Goal: Task Accomplishment & Management: Use online tool/utility

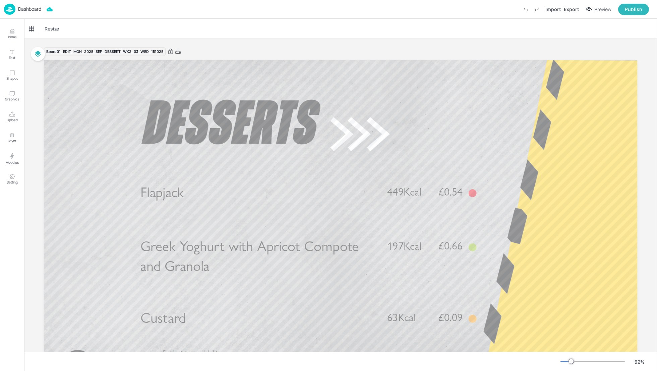
click at [32, 8] on p "Dashboard" at bounding box center [29, 9] width 23 height 5
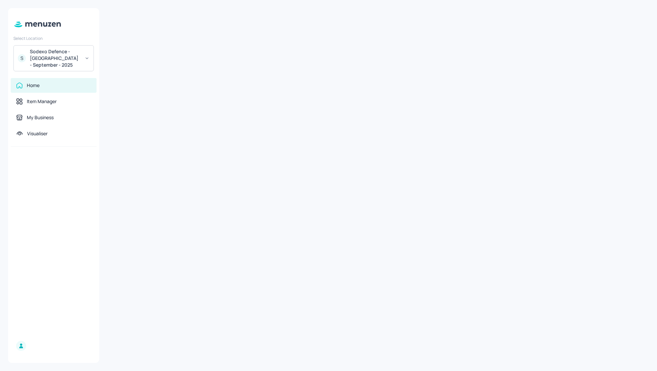
click at [53, 56] on div "Sodexo Defence - [GEOGRAPHIC_DATA] - September - 2025" at bounding box center [55, 58] width 51 height 20
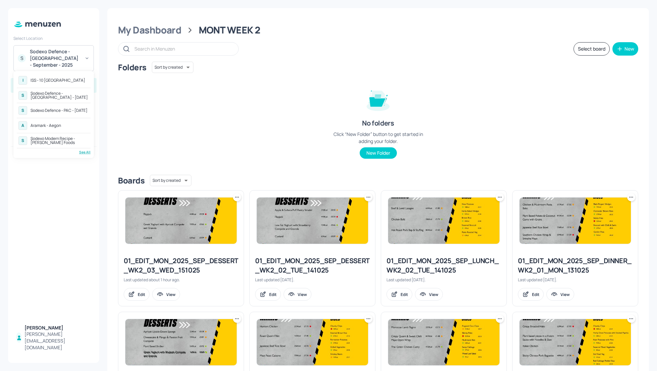
click at [62, 96] on div "Sodexo Defence - [GEOGRAPHIC_DATA] - [DATE]" at bounding box center [60, 96] width 58 height 8
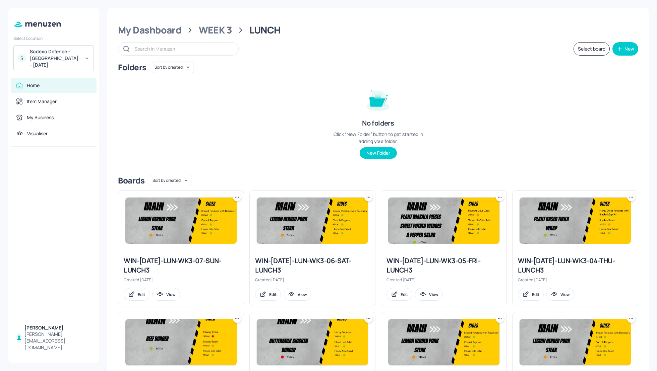
click at [503, 84] on div "Folders Sort by created id ​ No folders Click “New Folder” button to get starte…" at bounding box center [378, 116] width 520 height 108
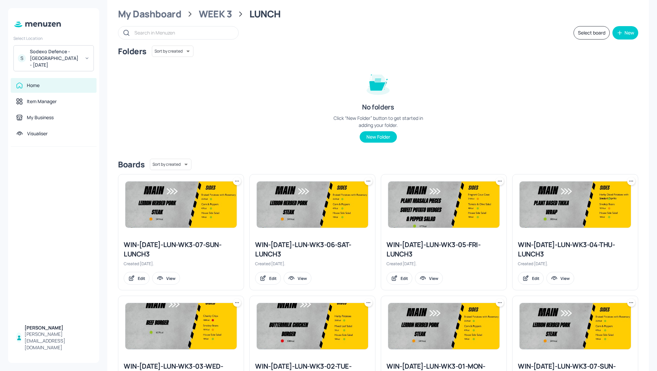
scroll to position [18, 0]
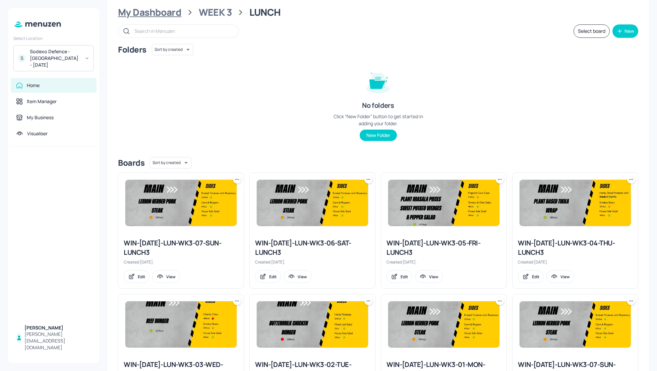
click at [137, 15] on div "My Dashboard" at bounding box center [149, 12] width 63 height 12
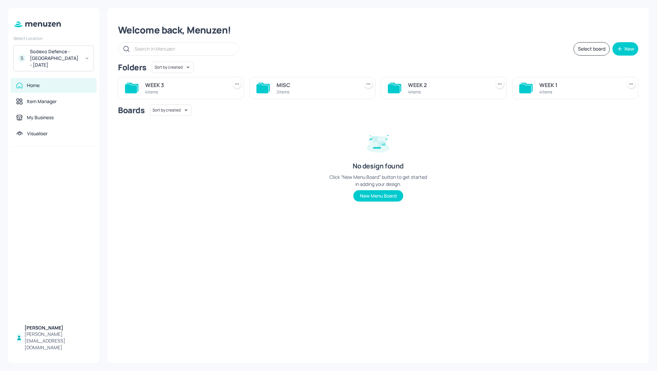
scroll to position [0, 0]
click at [539, 84] on div "WEEK 1" at bounding box center [579, 85] width 80 height 8
click at [416, 85] on div "DINNER" at bounding box center [448, 85] width 80 height 8
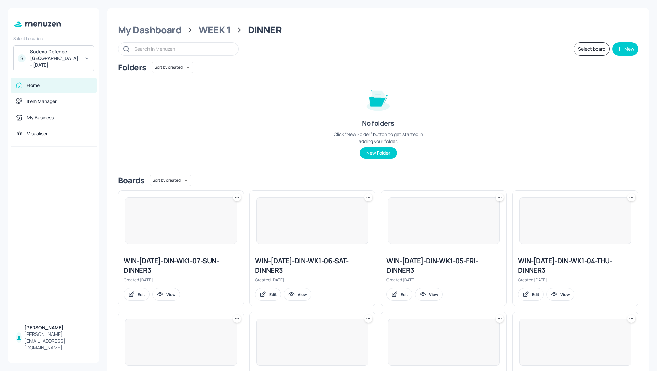
click at [513, 109] on div "Folders Sort by created id ​ No folders Click “New Folder” button to get starte…" at bounding box center [378, 116] width 520 height 108
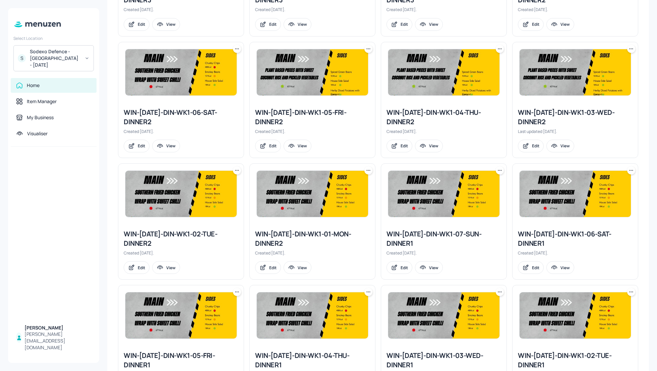
scroll to position [393, 0]
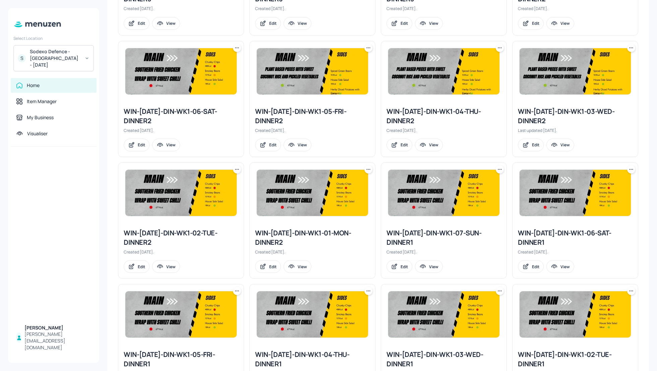
click at [536, 114] on div "WIN-2025-MAY-2-DIN-WK1-03-WED-DINNER2" at bounding box center [575, 116] width 115 height 19
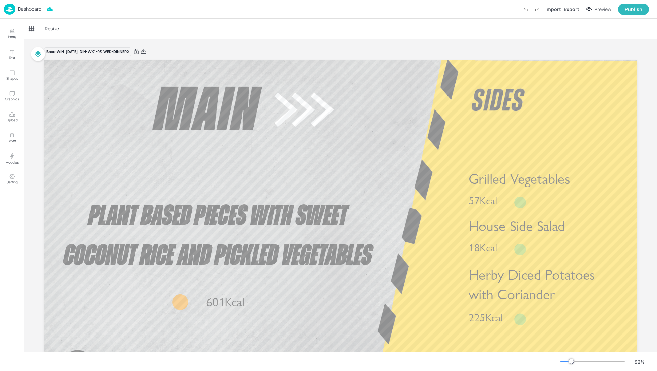
click at [33, 9] on p "Dashboard" at bounding box center [29, 9] width 23 height 5
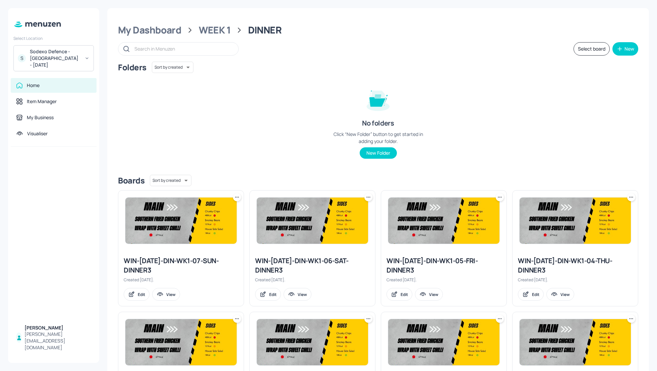
click at [580, 104] on div "Folders Sort by created id ​ No folders Click “New Folder” button to get starte…" at bounding box center [378, 116] width 520 height 108
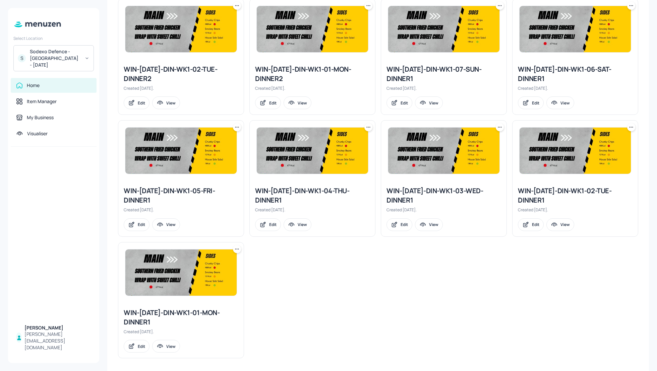
scroll to position [558, 0]
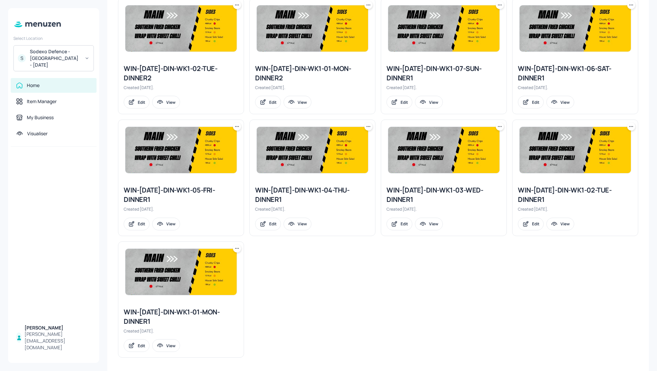
click at [445, 188] on div "WIN-2025-MAY-2-DIN-WK1-03-WED-DINNER1" at bounding box center [443, 195] width 115 height 19
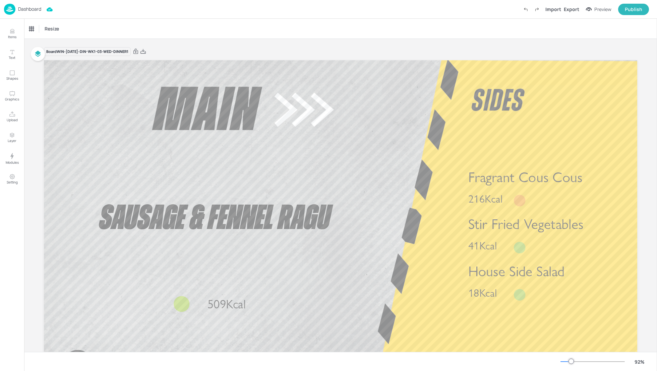
click at [30, 11] on p "Dashboard" at bounding box center [29, 9] width 23 height 5
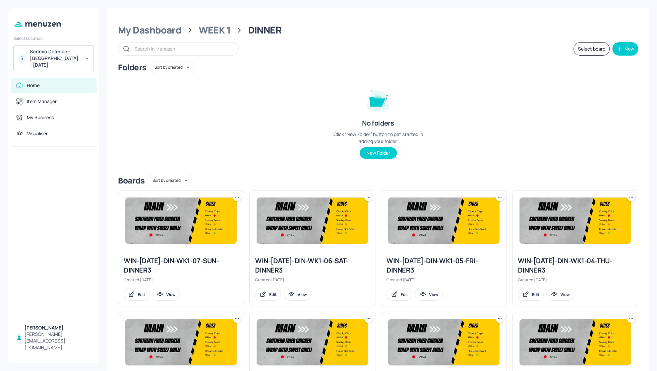
click at [495, 146] on div "Folders Sort by created id ​ No folders Click “New Folder” button to get starte…" at bounding box center [378, 116] width 520 height 108
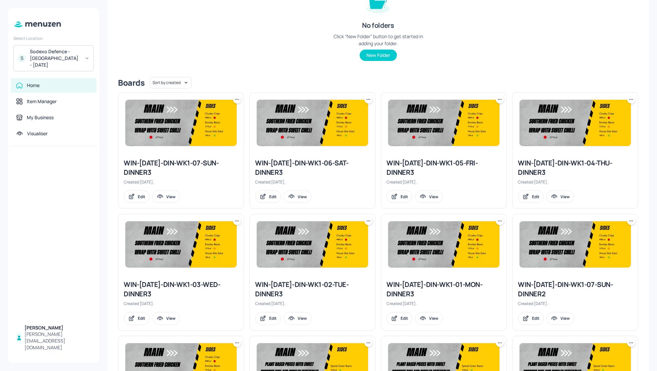
scroll to position [107, 0]
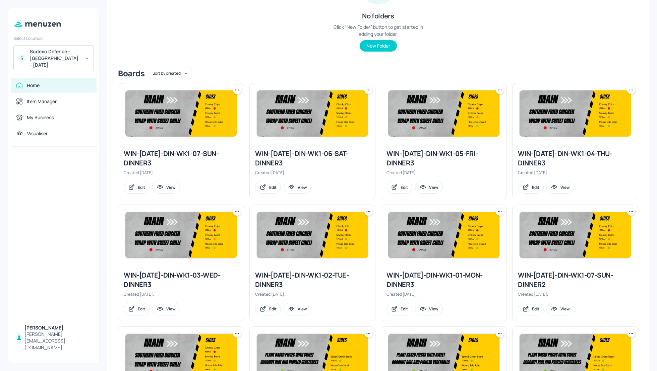
click at [186, 277] on div "WIN-2025-MAY-2-DIN-WK1-03-WED-DINNER3" at bounding box center [181, 280] width 115 height 19
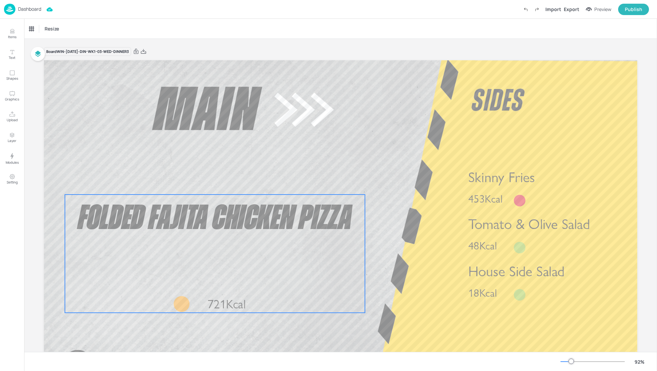
click at [230, 214] on span "Folded Fajita Chicken Pizza" at bounding box center [215, 218] width 274 height 35
click at [215, 184] on icon at bounding box center [214, 183] width 5 height 5
click at [209, 183] on icon "Edit Item" at bounding box center [210, 183] width 6 height 5
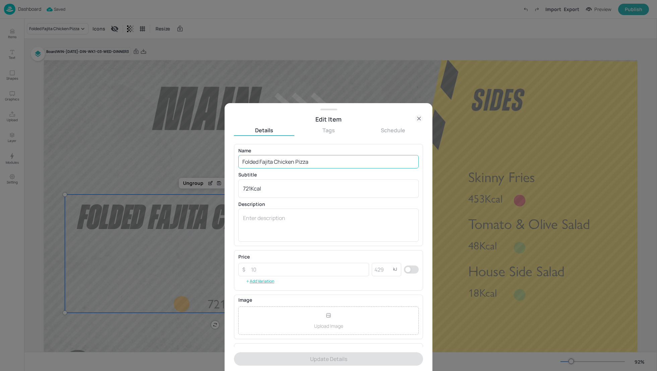
click at [272, 161] on input "Folded Fajita Chicken Pizza" at bounding box center [328, 161] width 180 height 13
paste input "Chicken Souvlaki Kebab 303 Kcal"
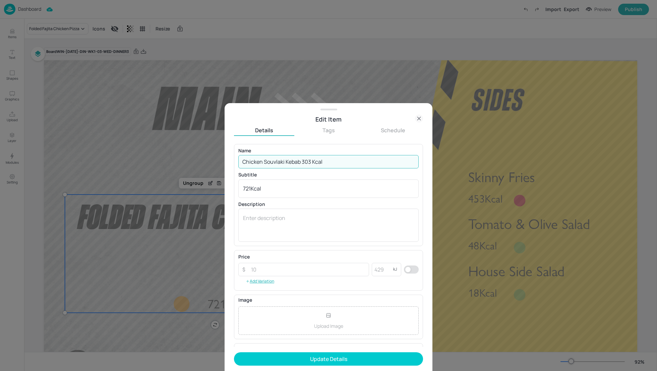
drag, startPoint x: 336, startPoint y: 164, endPoint x: 302, endPoint y: 162, distance: 33.9
click at [302, 162] on input "Chicken Souvlaki Kebab 303 Kcal" at bounding box center [328, 161] width 180 height 13
type input "Chicken Souvlaki Kebab 303 Kcal"
click at [248, 189] on textarea "721Kcal" at bounding box center [328, 188] width 171 height 7
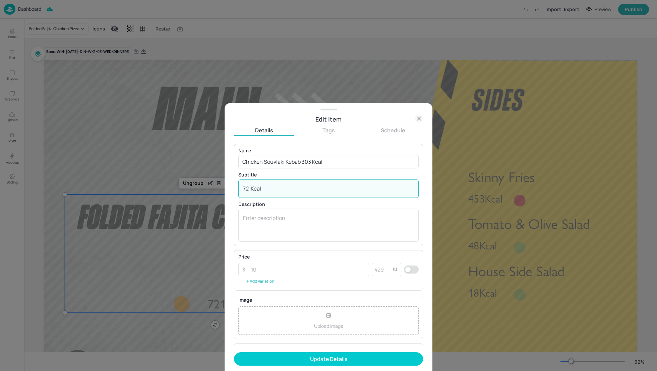
click at [248, 189] on textarea "721Kcal" at bounding box center [328, 188] width 171 height 7
paste textarea "303"
click at [254, 188] on textarea "303 Kcal" at bounding box center [328, 188] width 171 height 7
type textarea "303Kcal"
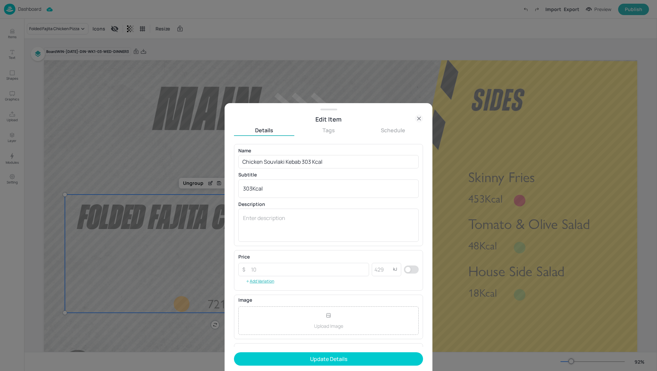
scroll to position [44, 0]
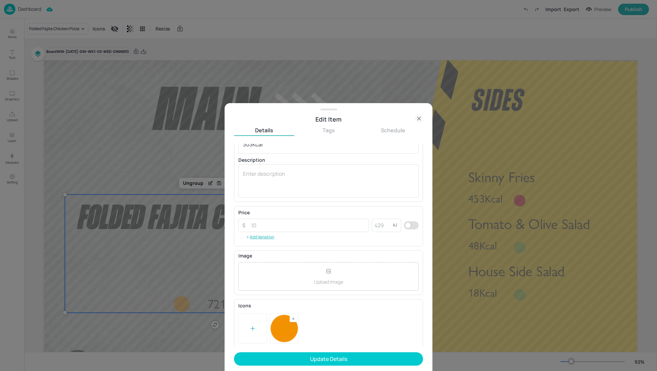
click at [294, 318] on rect at bounding box center [293, 319] width 5 height 5
click at [259, 324] on div at bounding box center [252, 329] width 29 height 30
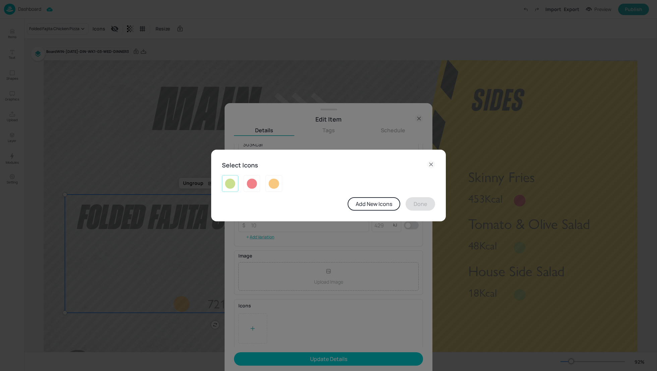
click at [233, 182] on img at bounding box center [230, 183] width 10 height 11
click at [424, 203] on button "Done" at bounding box center [420, 203] width 29 height 13
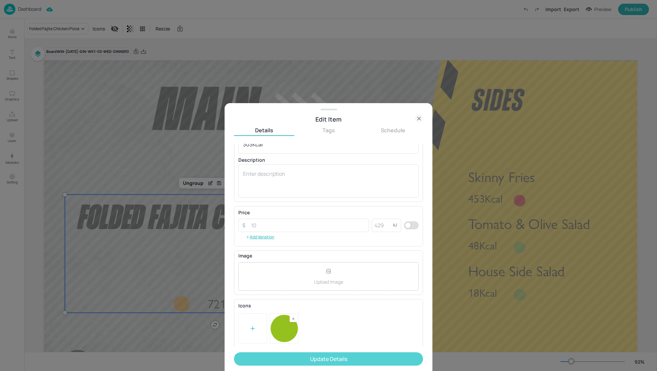
click at [328, 358] on button "Update Details" at bounding box center [328, 359] width 189 height 13
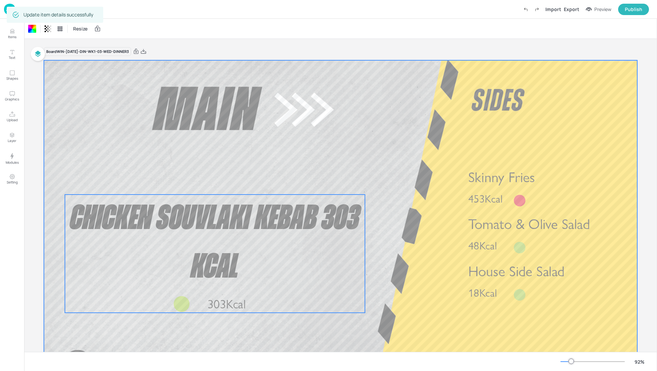
click at [305, 223] on span "Chicken Souvlaki Kebab 303 Kcal" at bounding box center [215, 242] width 290 height 83
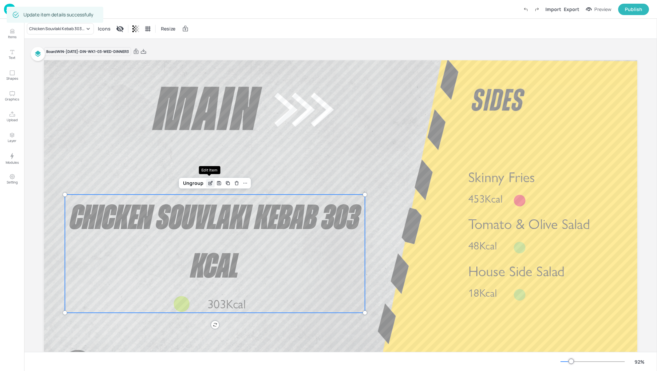
click at [211, 182] on icon "Edit Item" at bounding box center [211, 182] width 1 height 1
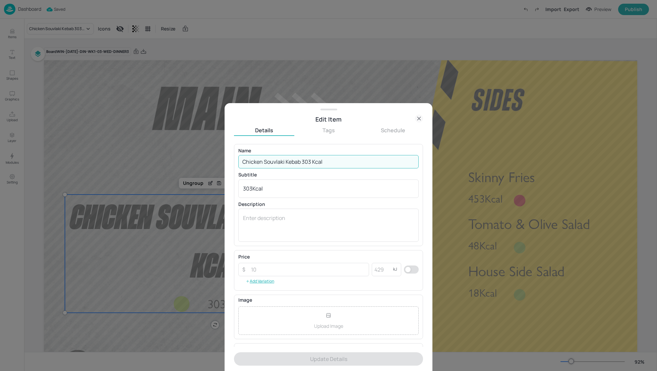
drag, startPoint x: 323, startPoint y: 162, endPoint x: 301, endPoint y: 161, distance: 21.5
click at [301, 161] on input "Chicken Souvlaki Kebab 303 Kcal" at bounding box center [328, 161] width 180 height 13
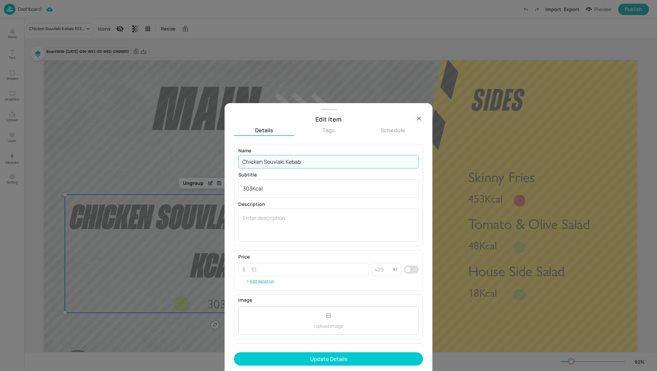
type input "Chicken Souvlaki Kebab"
click at [313, 151] on p "Name" at bounding box center [328, 150] width 180 height 5
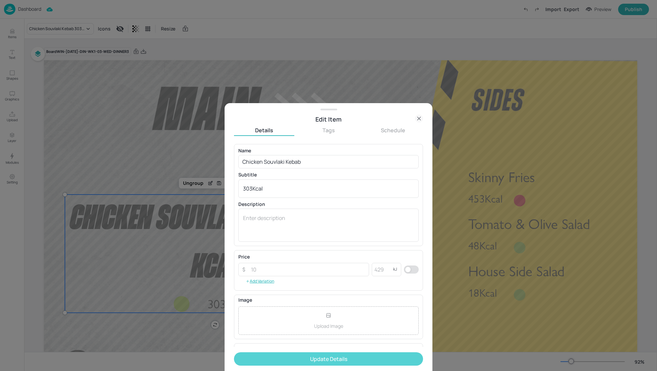
click at [323, 357] on button "Update Details" at bounding box center [328, 359] width 189 height 13
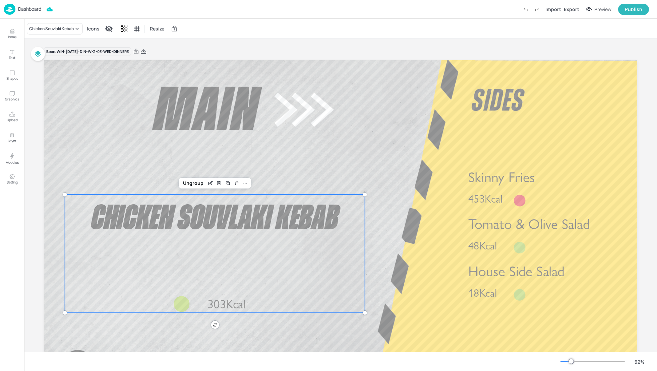
click at [325, 24] on div "Chicken Souvlaki Kebab Icons Resize" at bounding box center [340, 29] width 633 height 20
click at [576, 9] on div "Export" at bounding box center [571, 9] width 15 height 7
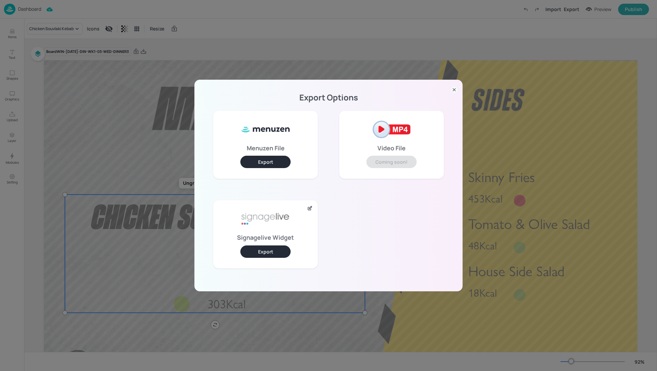
click at [270, 250] on button "Export" at bounding box center [265, 252] width 50 height 12
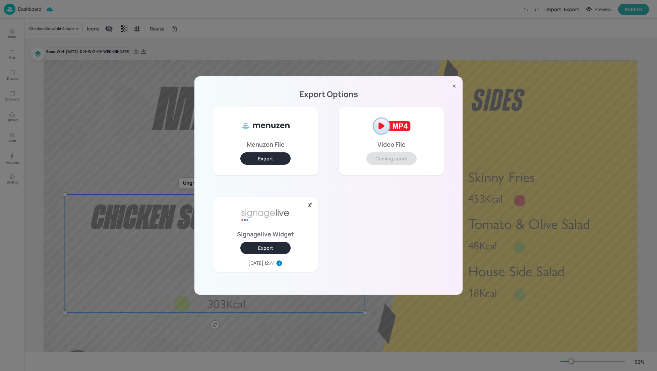
click at [455, 86] on icon at bounding box center [454, 86] width 7 height 7
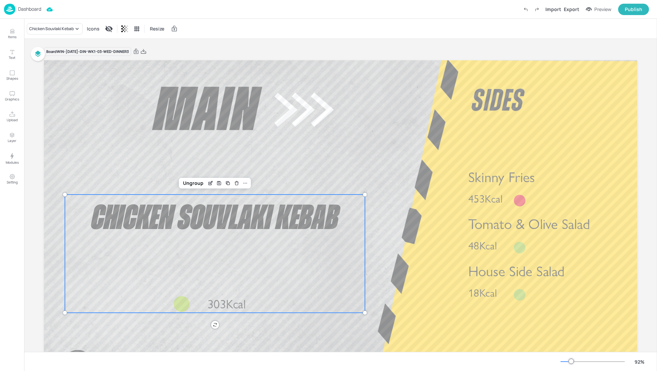
click at [289, 17] on div "Dashboard Import Export Preview Publish" at bounding box center [326, 9] width 645 height 18
click at [28, 7] on p "Dashboard" at bounding box center [29, 9] width 23 height 5
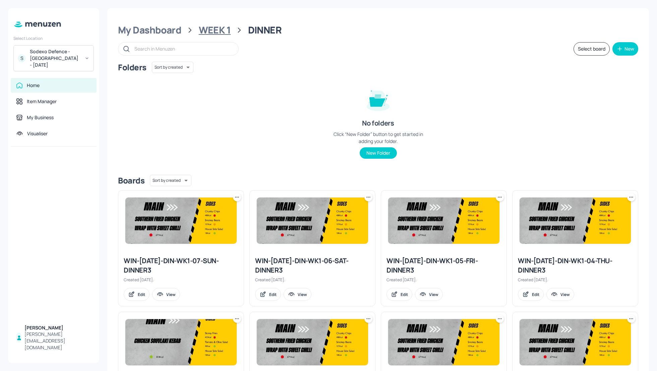
click at [222, 27] on div "WEEK 1" at bounding box center [215, 30] width 32 height 12
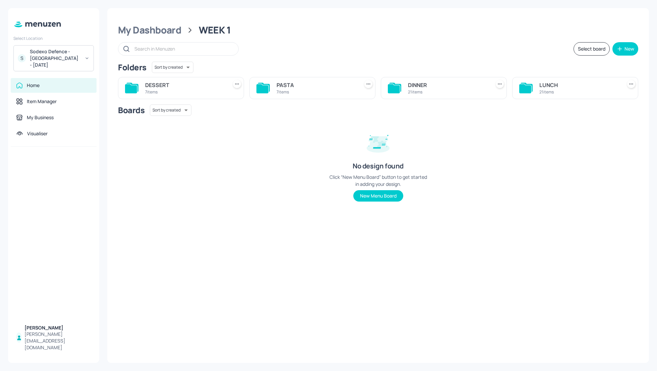
click at [546, 82] on div "LUNCH" at bounding box center [579, 85] width 80 height 8
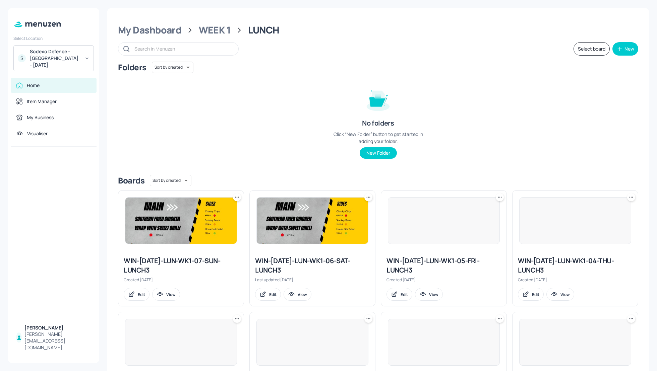
click at [555, 112] on div "Folders Sort by created id ​ No folders Click “New Folder” button to get starte…" at bounding box center [378, 116] width 520 height 108
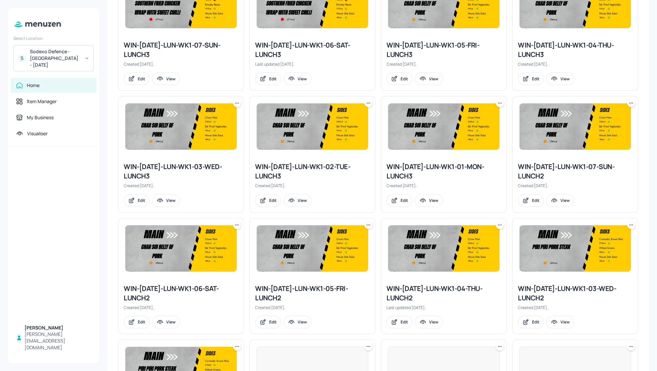
scroll to position [215, 0]
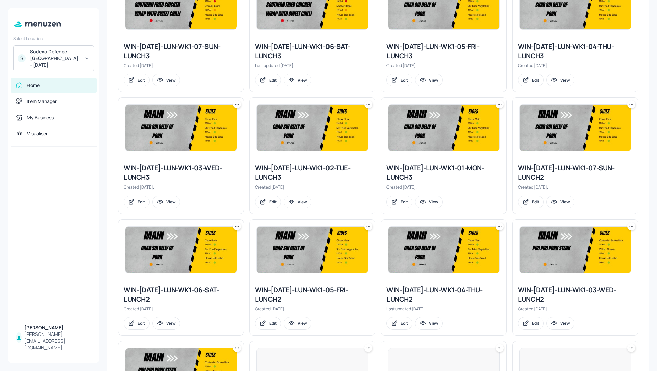
click at [207, 165] on div "WIN-2025-MAY-1-LUN-WK1-03-WED-LUNCH3" at bounding box center [181, 173] width 115 height 19
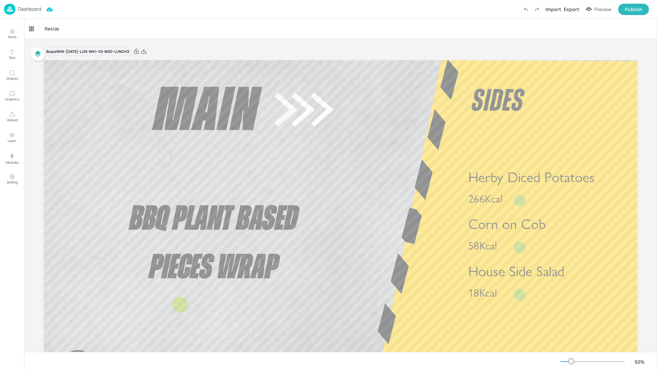
click at [28, 11] on p "Dashboard" at bounding box center [29, 9] width 23 height 5
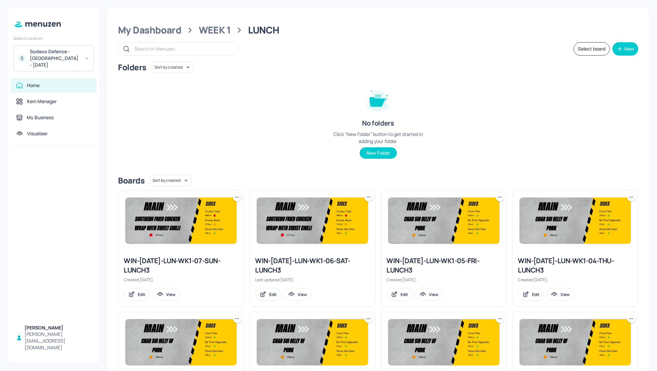
click at [453, 124] on div "Folders Sort by created id ​ No folders Click “New Folder” button to get starte…" at bounding box center [378, 116] width 520 height 108
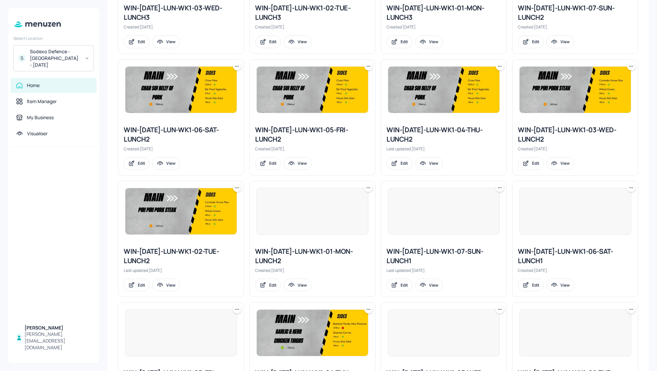
scroll to position [375, 0]
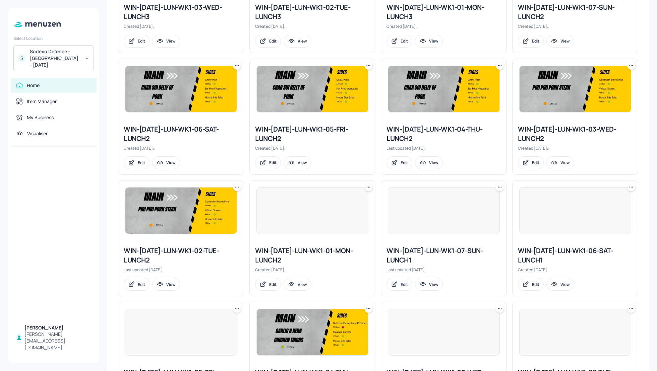
click at [567, 127] on div "WIN-2025-MAY-1-LUN-WK1-03-WED-LUNCH2" at bounding box center [575, 134] width 115 height 19
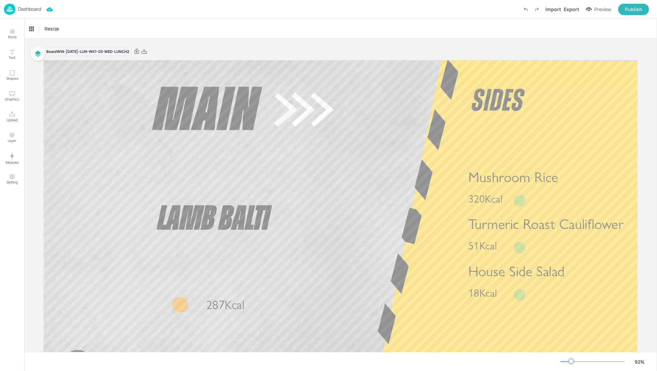
click at [28, 11] on p "Dashboard" at bounding box center [29, 9] width 23 height 5
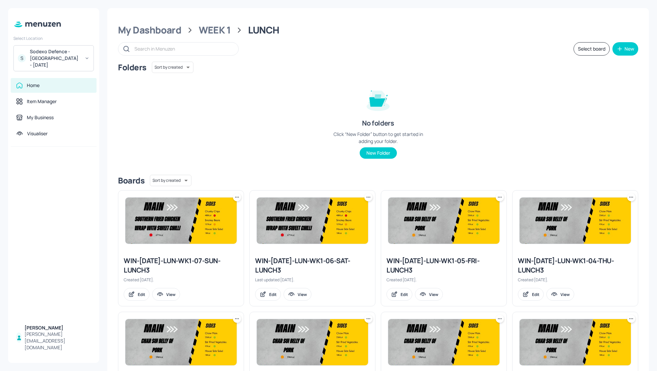
click at [647, 132] on div "My Dashboard WEEK 1 LUNCH Select board New Folders Sort by created id ​ No fold…" at bounding box center [378, 185] width 558 height 371
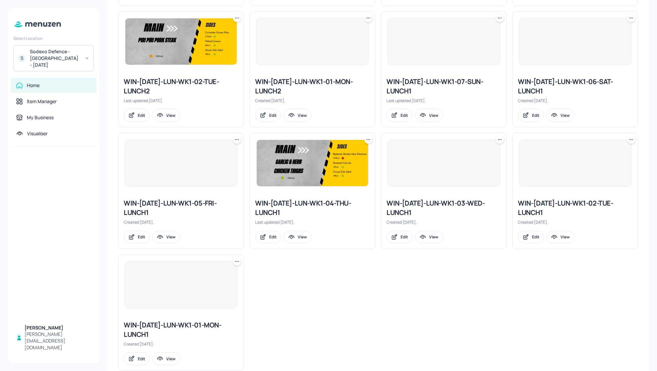
scroll to position [558, 0]
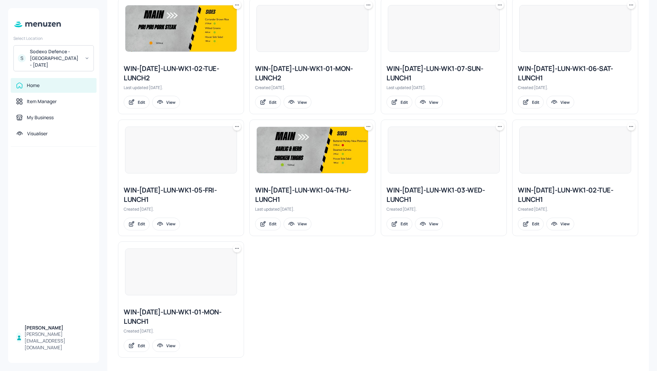
click at [457, 190] on div "WIN-2025-MAY-1-LUN-WK1-03-WED-LUNCH1" at bounding box center [443, 195] width 115 height 19
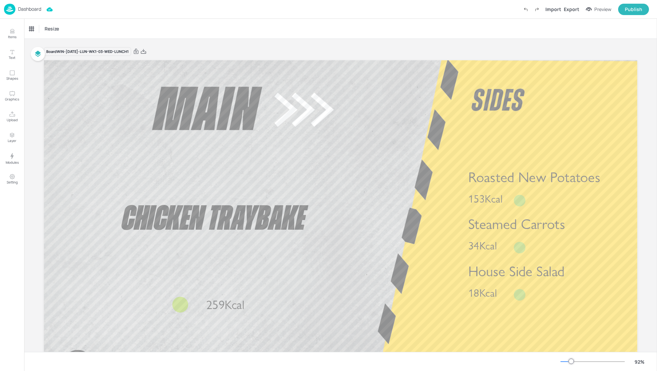
click at [32, 9] on p "Dashboard" at bounding box center [29, 9] width 23 height 5
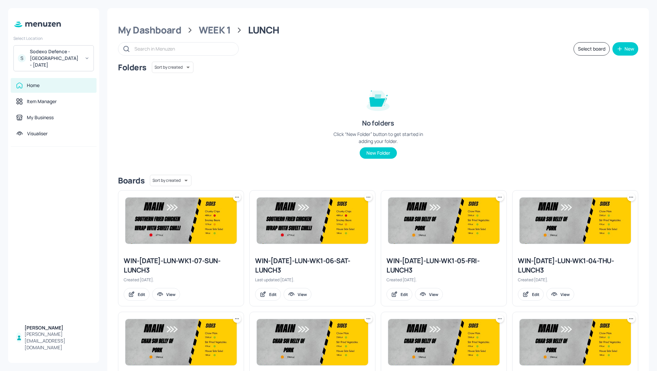
click at [444, 135] on div "Folders Sort by created id ​ No folders Click “New Folder” button to get starte…" at bounding box center [378, 116] width 520 height 108
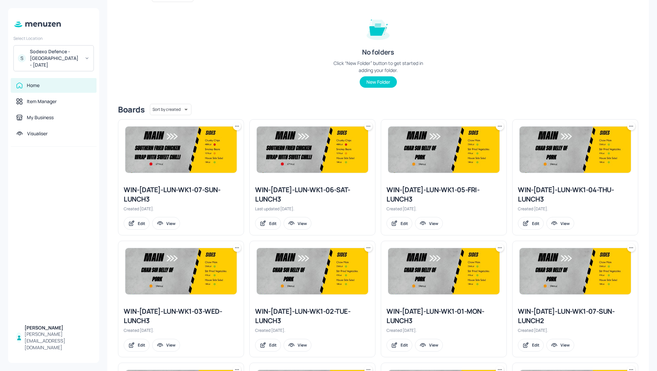
scroll to position [36, 0]
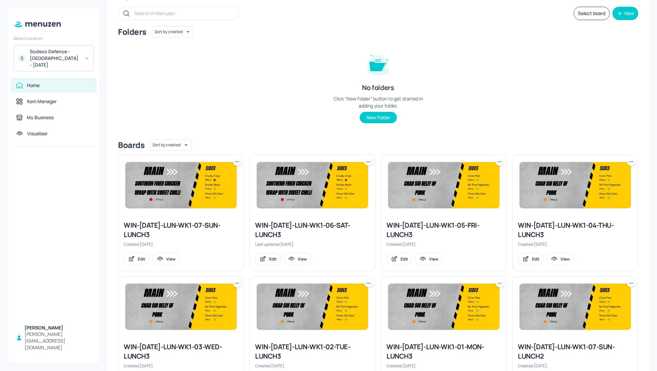
click at [545, 229] on div "WIN-2025-MAY-1-LUN-WK1-04-THU-LUNCH3" at bounding box center [575, 230] width 115 height 19
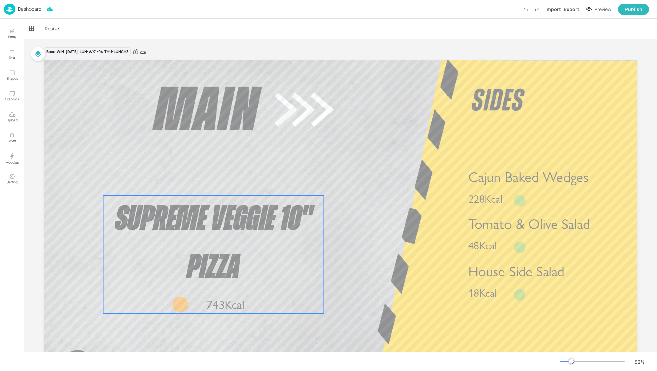
click at [258, 209] on span "Supreme Veggie 10" Pizza" at bounding box center [213, 243] width 197 height 83
click at [208, 183] on icon "Edit Item" at bounding box center [209, 183] width 6 height 5
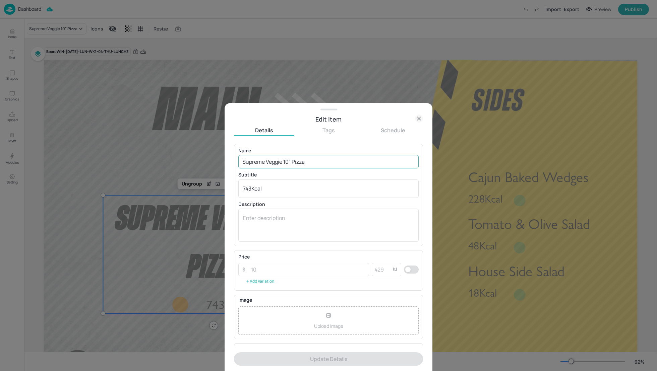
click at [266, 162] on input "Supreme Veggie 10" Pizza" at bounding box center [328, 161] width 180 height 13
paste input "Mushroom, Mozzarella, Basil & Tomato Baguette"
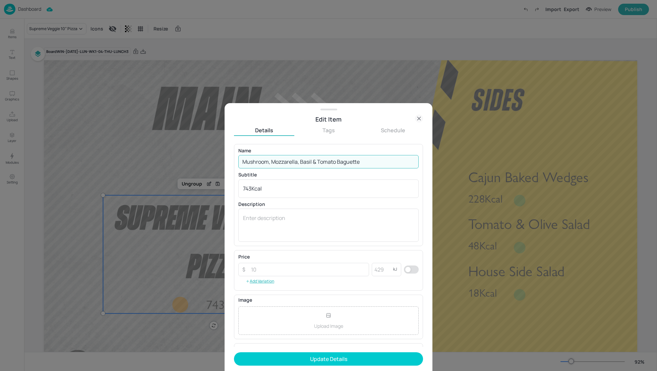
type input "Mushroom, Mozzarella, Basil & Tomato Baguette"
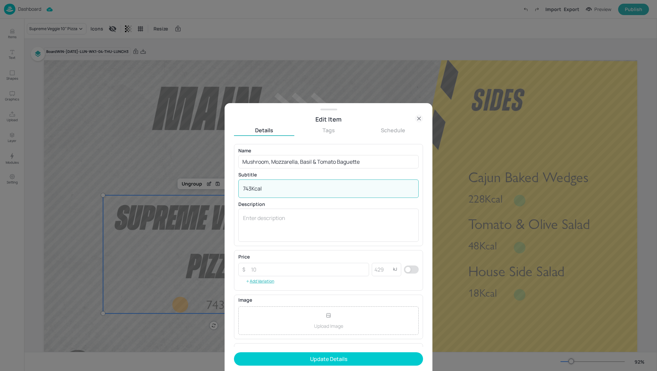
drag, startPoint x: 262, startPoint y: 189, endPoint x: 204, endPoint y: 189, distance: 58.3
click at [204, 189] on div "Edit Item Details Tags Schedule Name Mushroom, Mozzarella, Basil & Tomato Bague…" at bounding box center [328, 185] width 657 height 371
paste textarea "00"
click at [253, 188] on textarea "700 Kcal" at bounding box center [328, 188] width 171 height 7
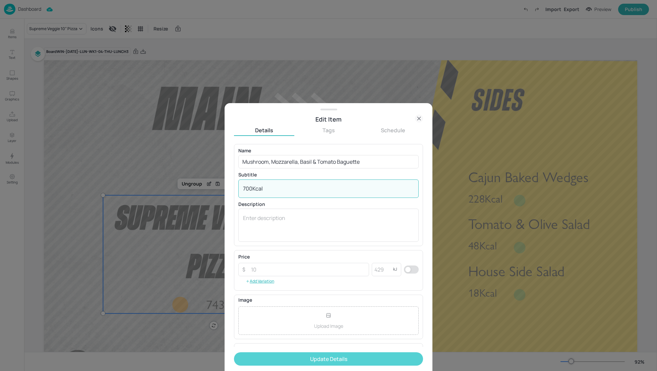
type textarea "700Kcal"
click at [339, 359] on button "Update Details" at bounding box center [328, 359] width 189 height 13
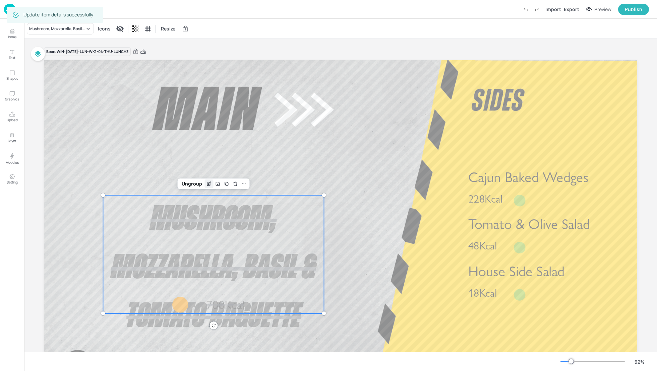
click at [206, 187] on div "Edit Item" at bounding box center [209, 184] width 9 height 9
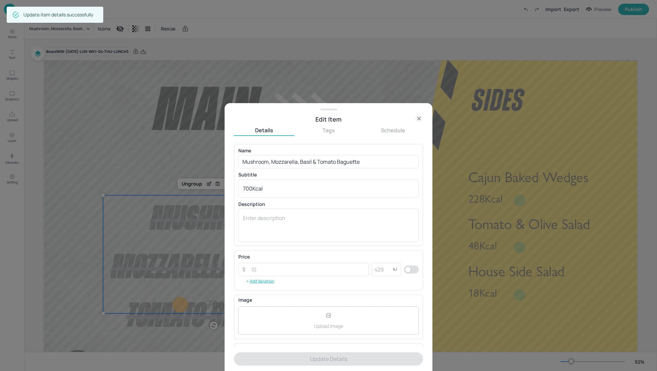
click at [408, 270] on input "checkbox" at bounding box center [408, 270] width 24 height 8
checkbox input "true"
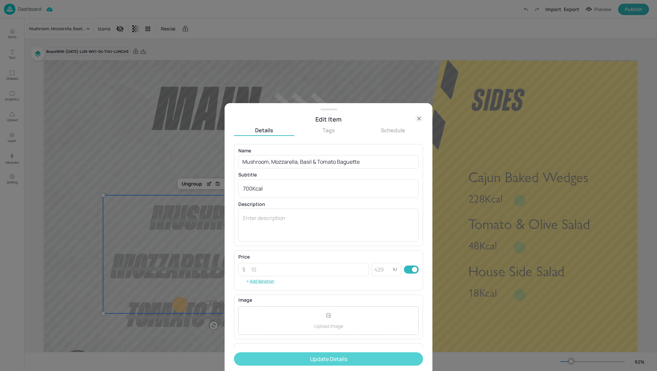
click at [354, 361] on button "Update Details" at bounding box center [328, 359] width 189 height 13
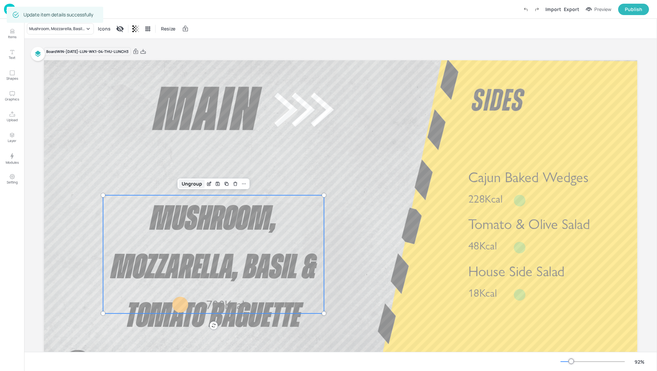
click at [195, 186] on div "Ungroup" at bounding box center [192, 184] width 26 height 9
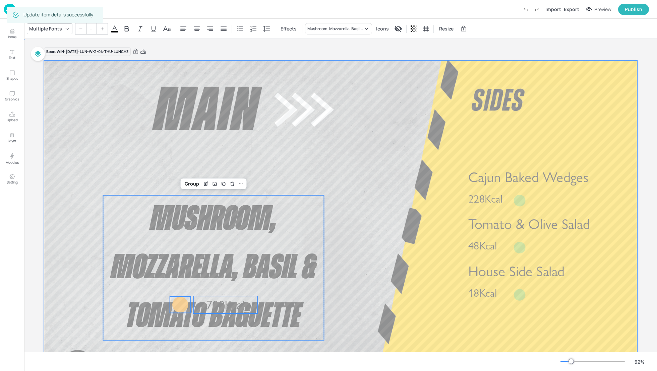
click at [373, 300] on div at bounding box center [340, 227] width 593 height 334
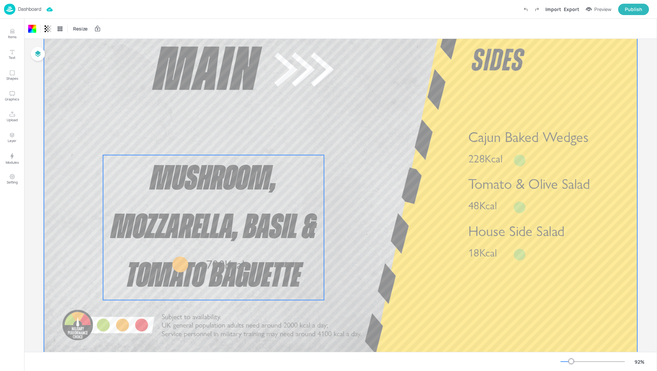
scroll to position [54, 0]
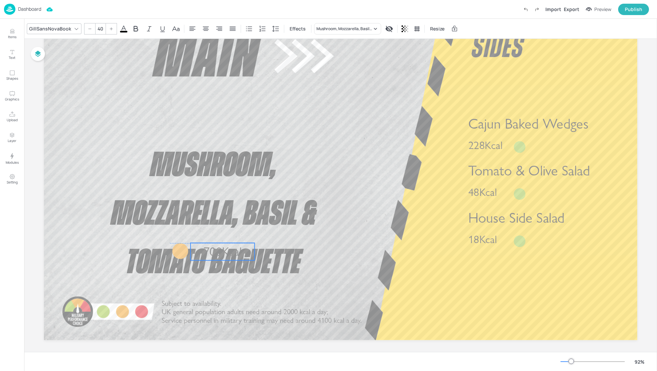
click at [252, 247] on p "700Kcal" at bounding box center [222, 251] width 64 height 17
drag, startPoint x: 230, startPoint y: 246, endPoint x: 230, endPoint y: 283, distance: 36.2
click at [230, 283] on span "700Kcal" at bounding box center [225, 287] width 38 height 15
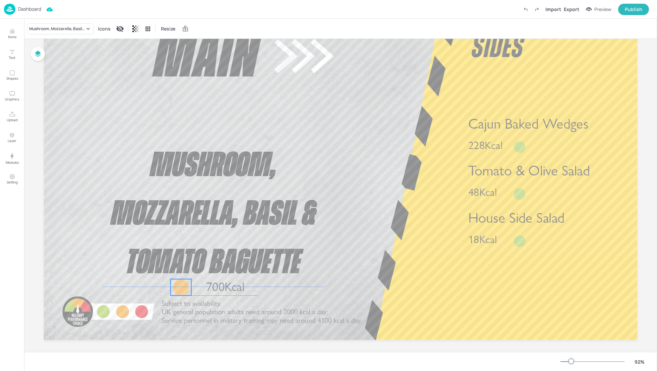
drag, startPoint x: 180, startPoint y: 250, endPoint x: 180, endPoint y: 286, distance: 35.9
click at [180, 286] on div at bounding box center [181, 287] width 16 height 16
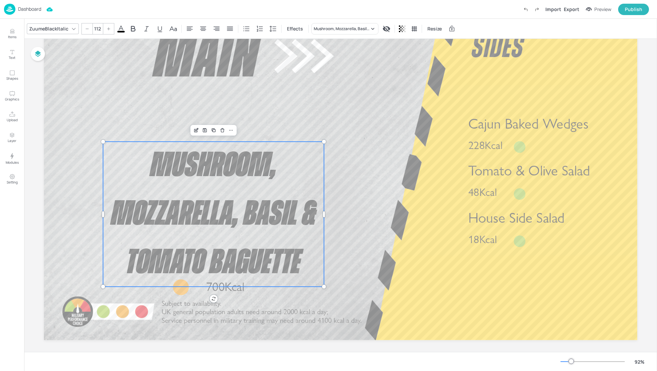
click at [207, 172] on span "Mushroom, Mozzarella, Basil & Tomato Baguette" at bounding box center [213, 213] width 204 height 131
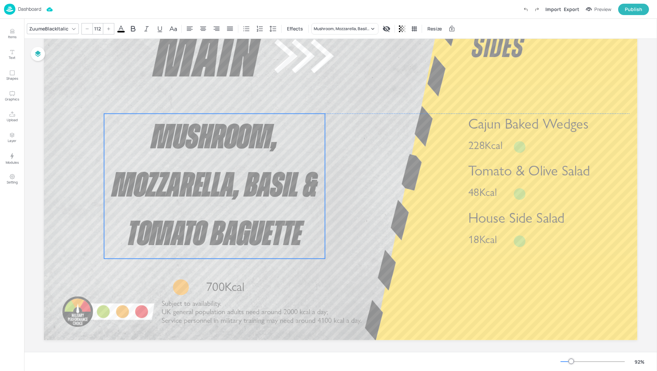
drag, startPoint x: 222, startPoint y: 145, endPoint x: 223, endPoint y: 117, distance: 28.2
click at [223, 117] on p "Mushroom, Mozzarella, Basil & Tomato Baguette" at bounding box center [214, 186] width 221 height 145
type input "40"
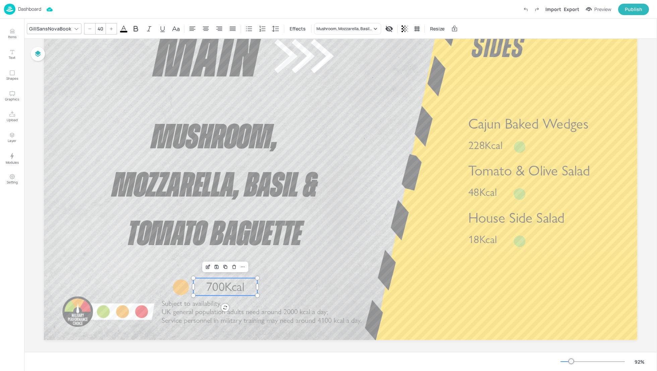
click at [224, 283] on span "700Kcal" at bounding box center [225, 287] width 38 height 15
drag, startPoint x: 224, startPoint y: 283, endPoint x: 231, endPoint y: 263, distance: 20.6
click at [231, 263] on span "700Kcal" at bounding box center [232, 267] width 38 height 15
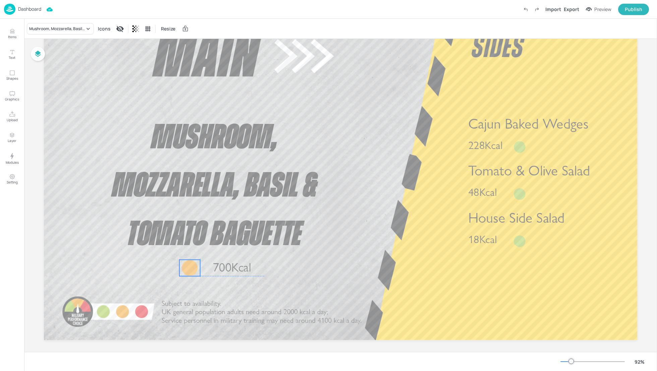
drag, startPoint x: 182, startPoint y: 287, endPoint x: 191, endPoint y: 268, distance: 20.4
click at [191, 268] on div at bounding box center [190, 268] width 16 height 16
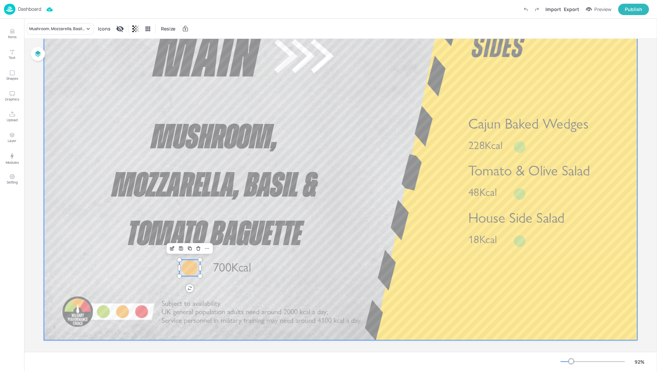
click at [277, 270] on div at bounding box center [340, 174] width 593 height 334
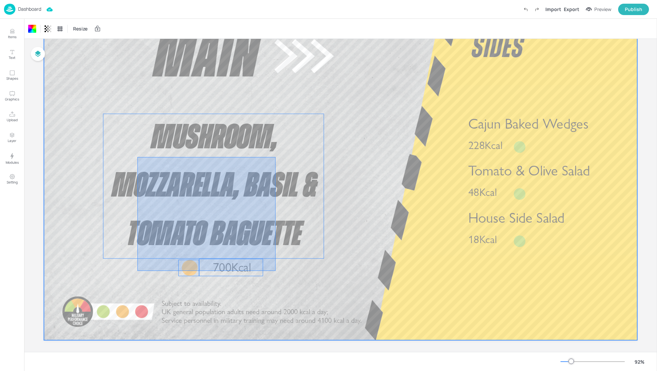
drag, startPoint x: 276, startPoint y: 271, endPoint x: 138, endPoint y: 158, distance: 178.6
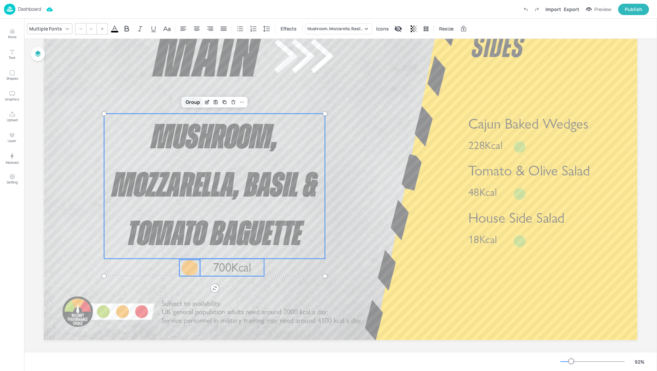
click at [187, 99] on div "Group" at bounding box center [193, 102] width 20 height 9
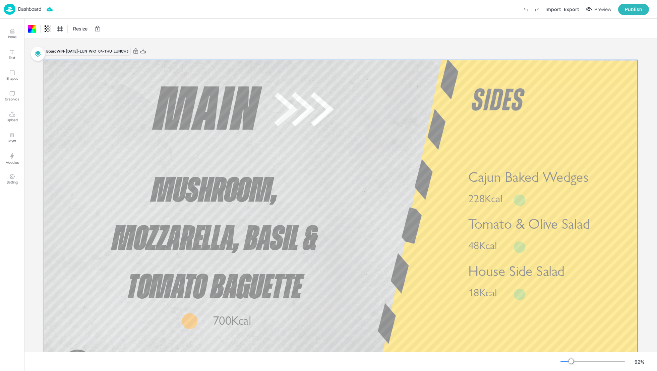
scroll to position [0, 0]
click at [576, 13] on div "Import Export Preview Publish" at bounding box center [584, 9] width 129 height 11
click at [575, 11] on div "Export" at bounding box center [571, 9] width 15 height 7
